Goal: Navigation & Orientation: Find specific page/section

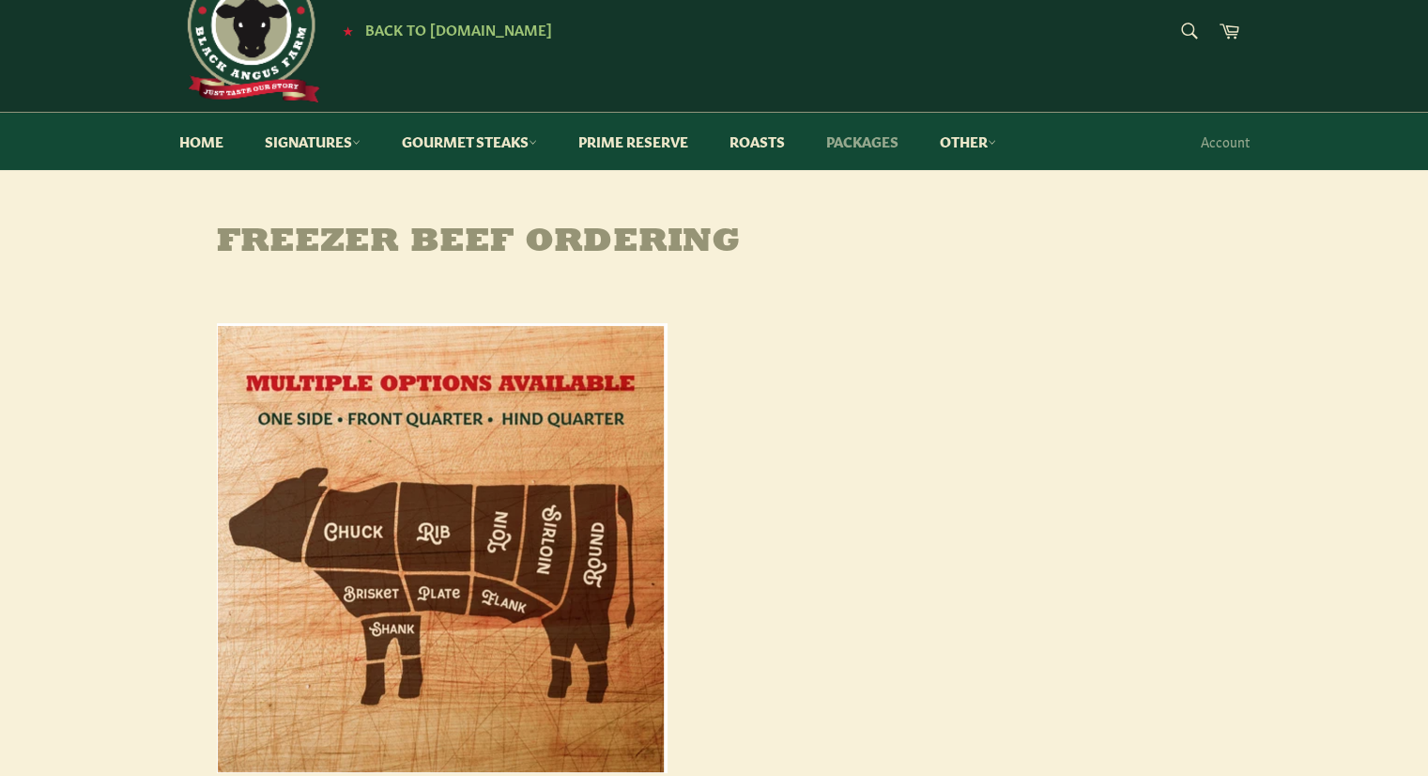
scroll to position [47, 0]
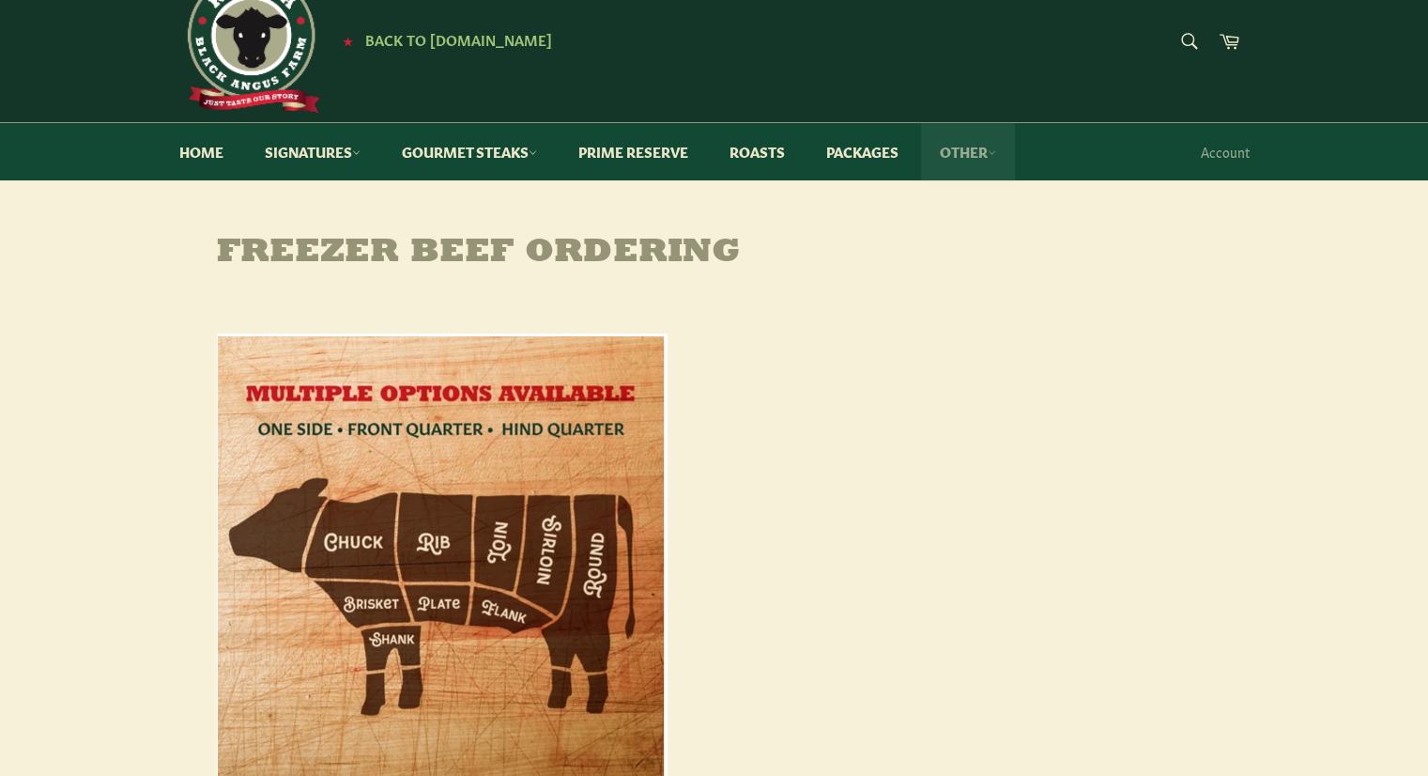
click at [988, 155] on link "Other" at bounding box center [968, 151] width 94 height 57
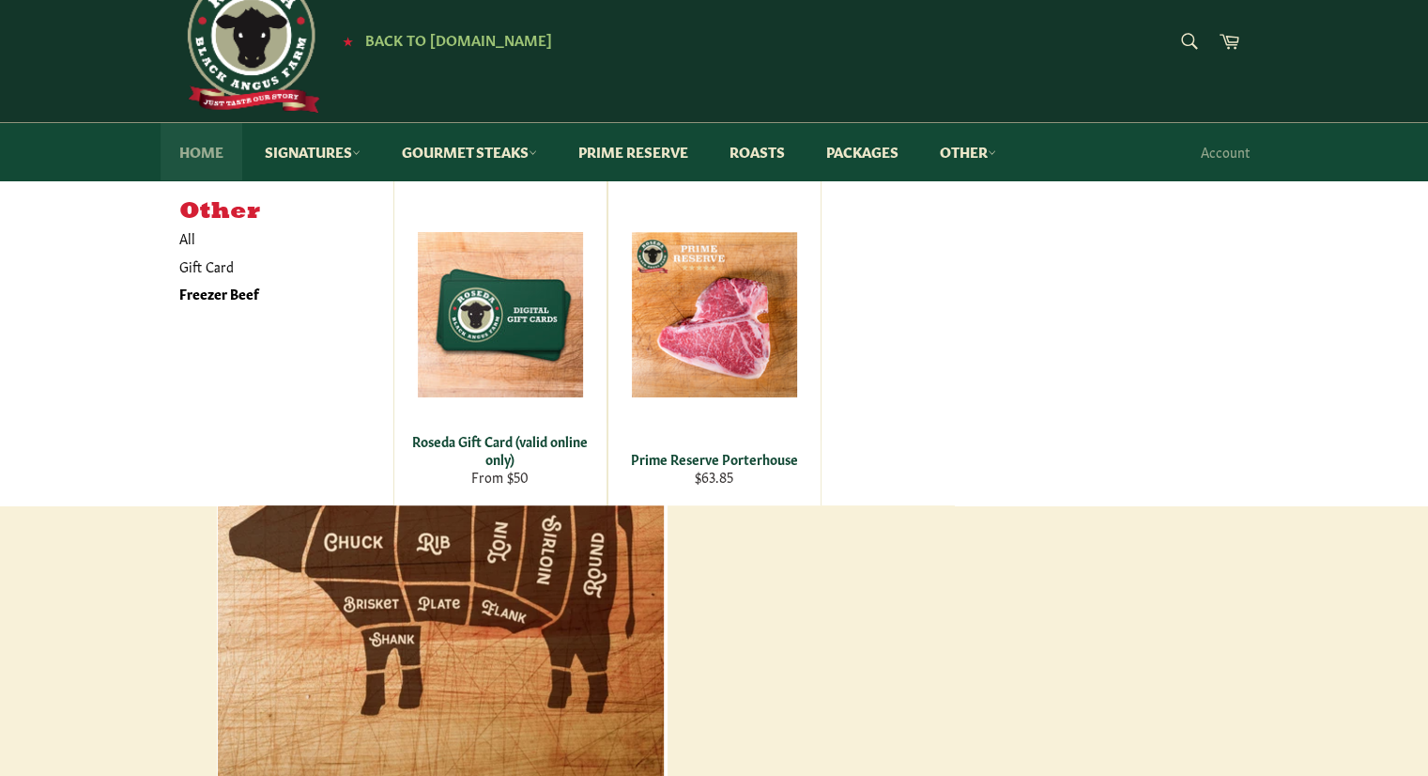
click at [230, 165] on link "Home" at bounding box center [202, 151] width 82 height 57
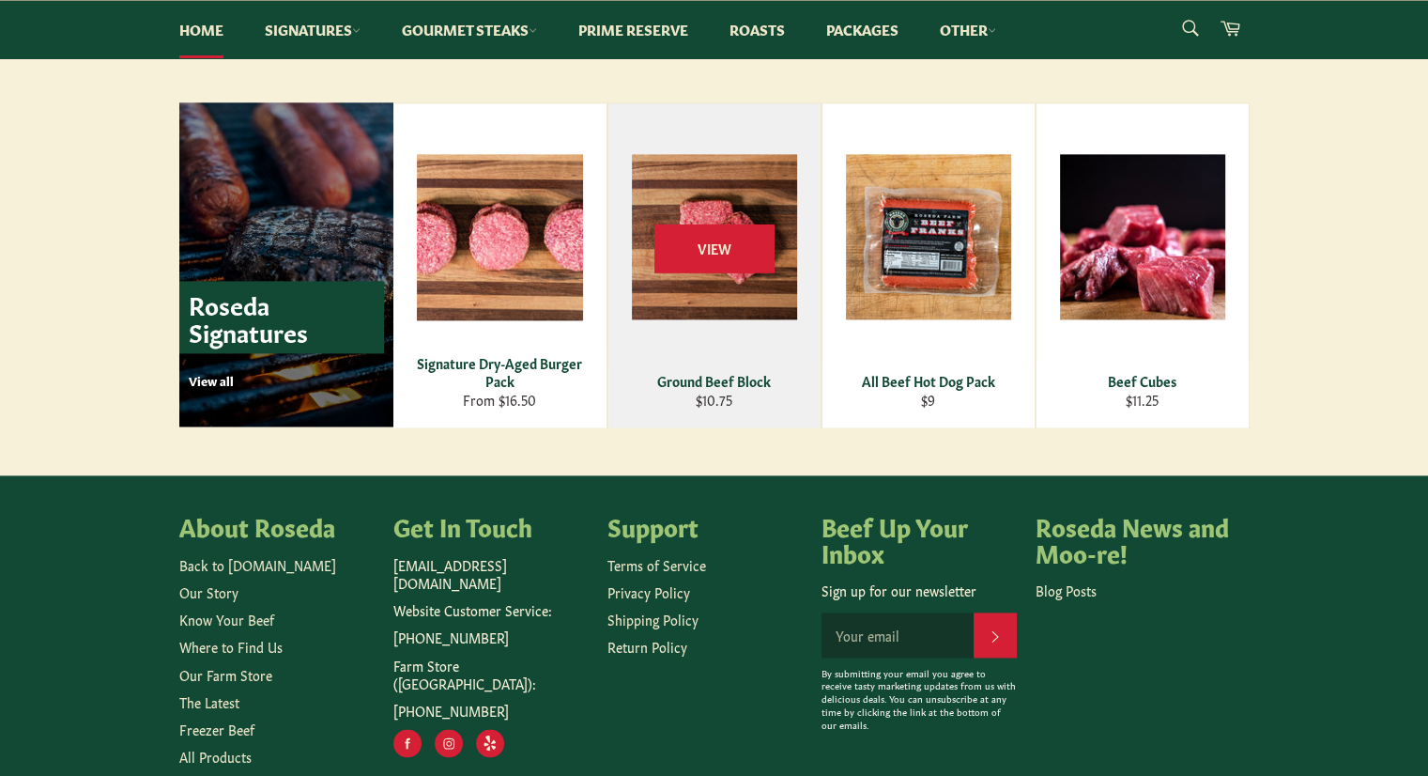
scroll to position [2610, 0]
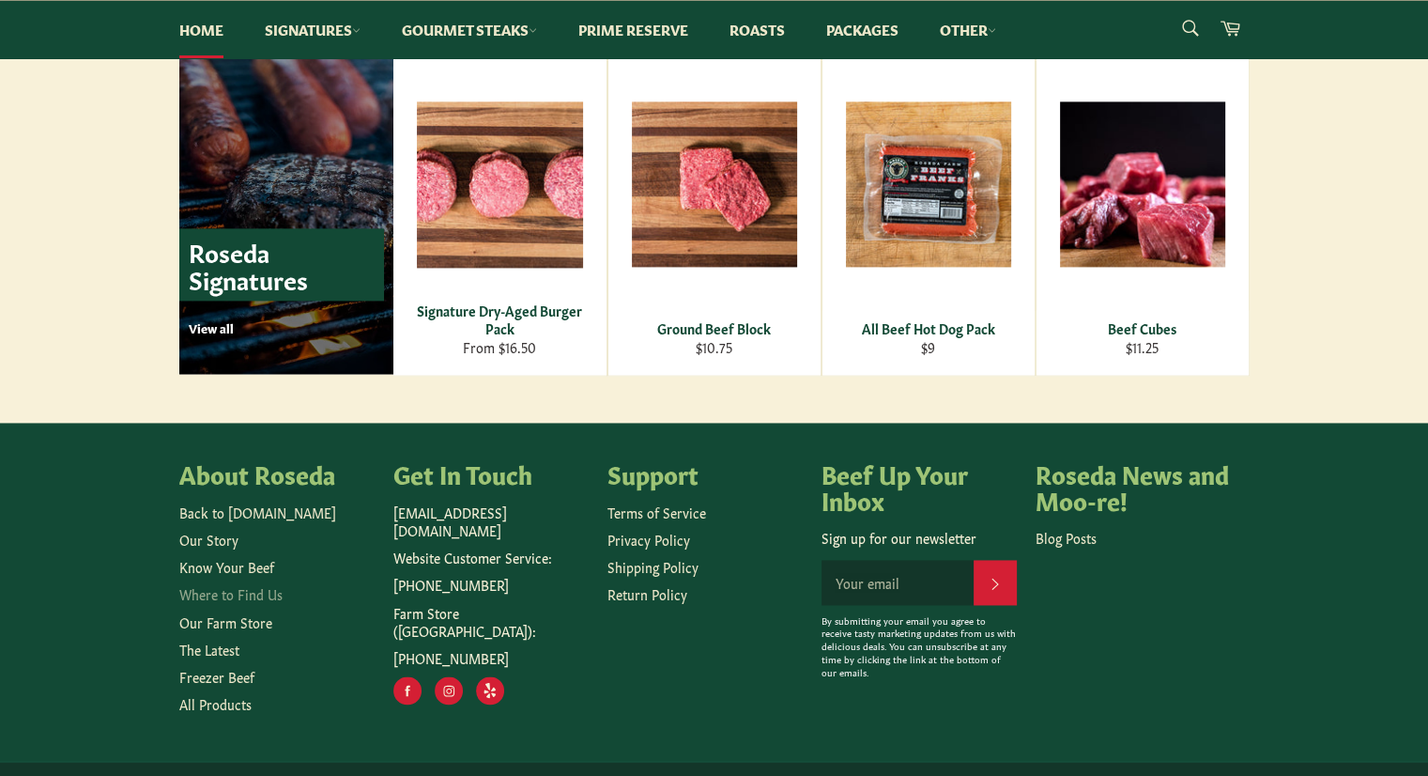
click at [239, 596] on link "Where to Find Us" at bounding box center [230, 593] width 103 height 19
